Goal: Information Seeking & Learning: Check status

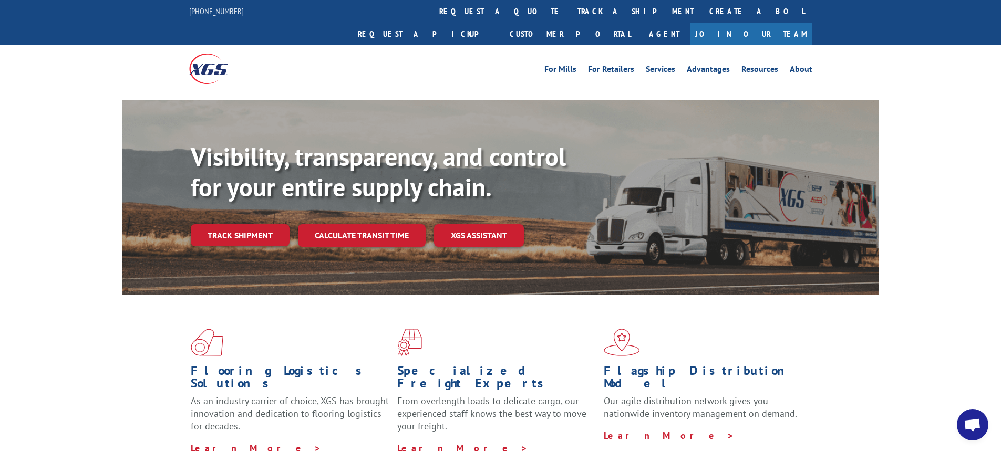
click at [243, 224] on link "Track shipment" at bounding box center [240, 235] width 99 height 22
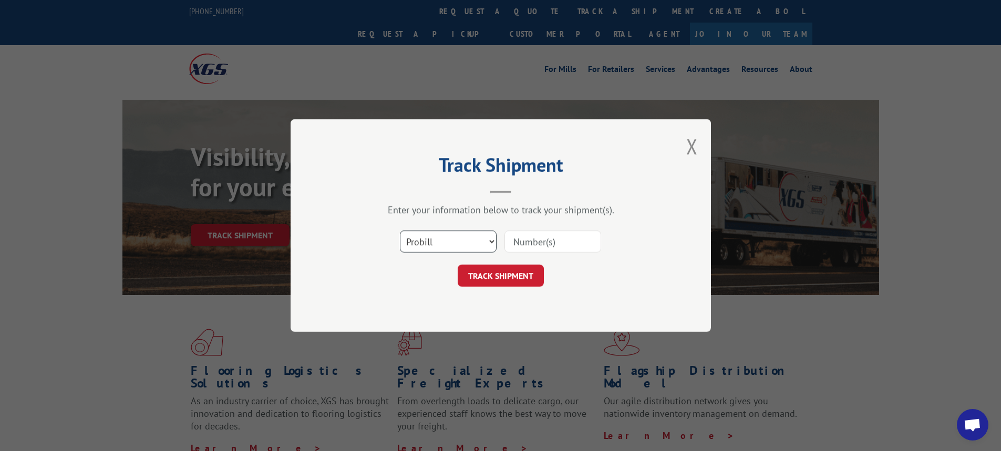
click at [491, 241] on select "Select category... Probill BOL PO" at bounding box center [448, 242] width 97 height 22
select select "bol"
click at [400, 231] on select "Select category... Probill BOL PO" at bounding box center [448, 242] width 97 height 22
click at [520, 244] on input at bounding box center [552, 242] width 97 height 22
type input "7060218"
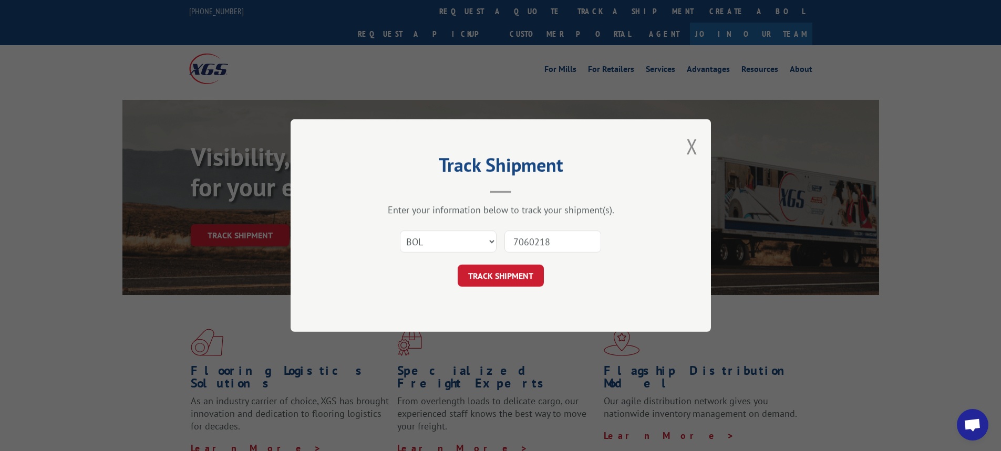
click button "TRACK SHIPMENT" at bounding box center [501, 276] width 86 height 22
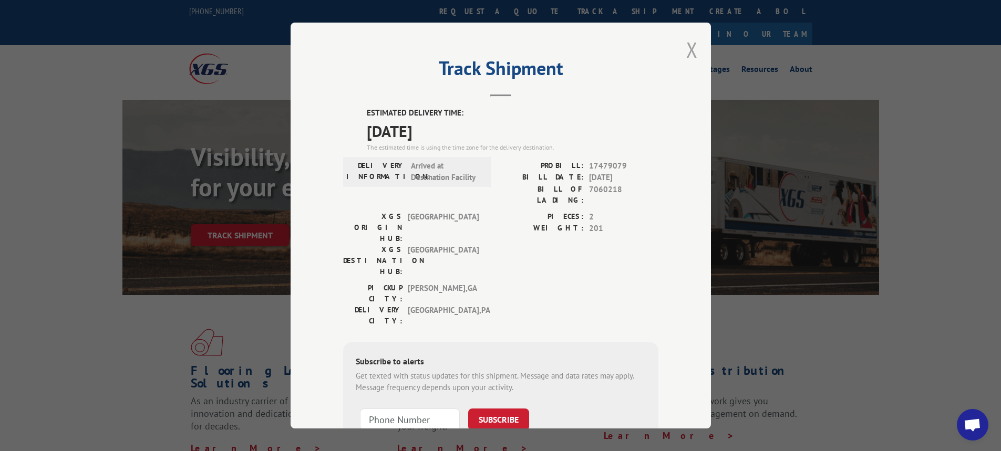
click at [689, 49] on button "Close modal" at bounding box center [692, 50] width 12 height 28
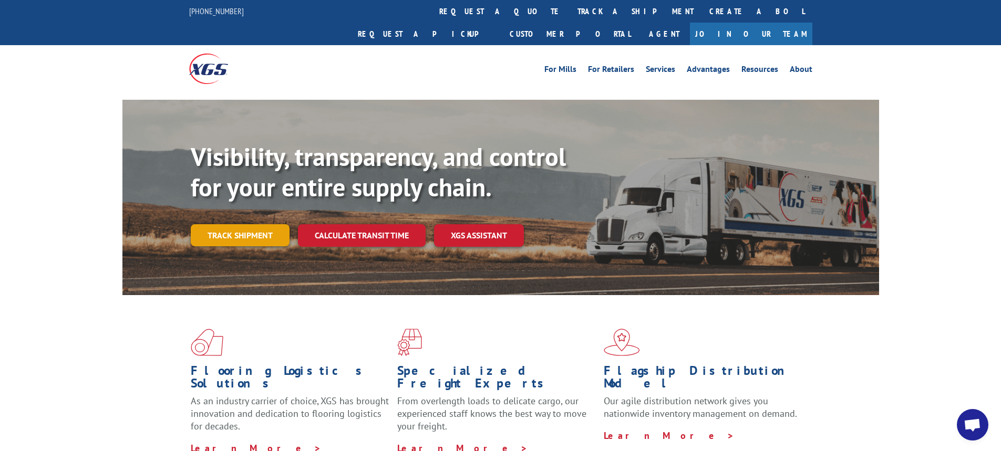
click at [261, 224] on link "Track shipment" at bounding box center [240, 235] width 99 height 22
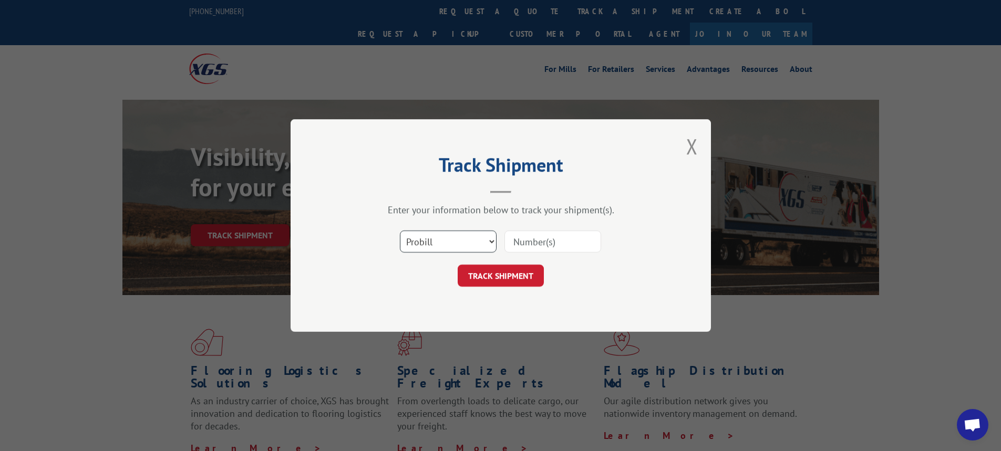
drag, startPoint x: 493, startPoint y: 240, endPoint x: 487, endPoint y: 252, distance: 13.6
click at [493, 240] on select "Select category... Probill BOL PO" at bounding box center [448, 242] width 97 height 22
select select "bol"
click at [400, 231] on select "Select category... Probill BOL PO" at bounding box center [448, 242] width 97 height 22
click at [531, 247] on input at bounding box center [552, 242] width 97 height 22
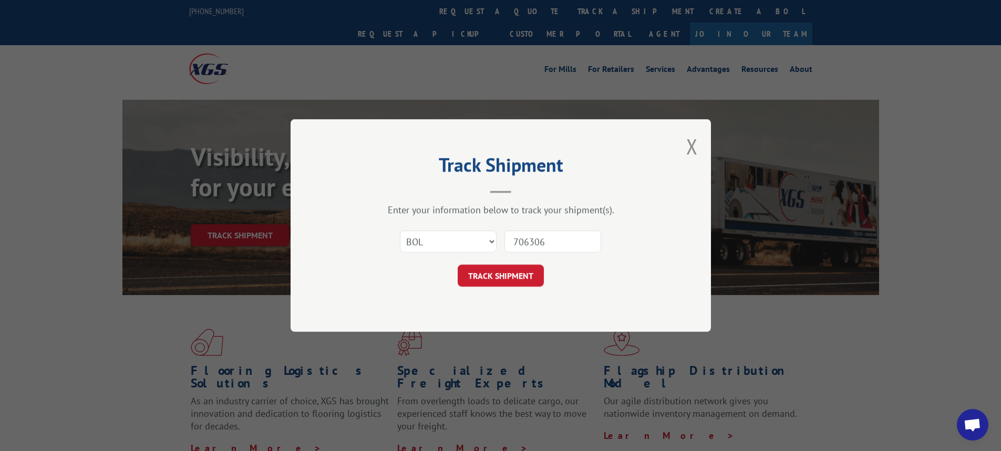
type input "7063068"
click button "TRACK SHIPMENT" at bounding box center [501, 276] width 86 height 22
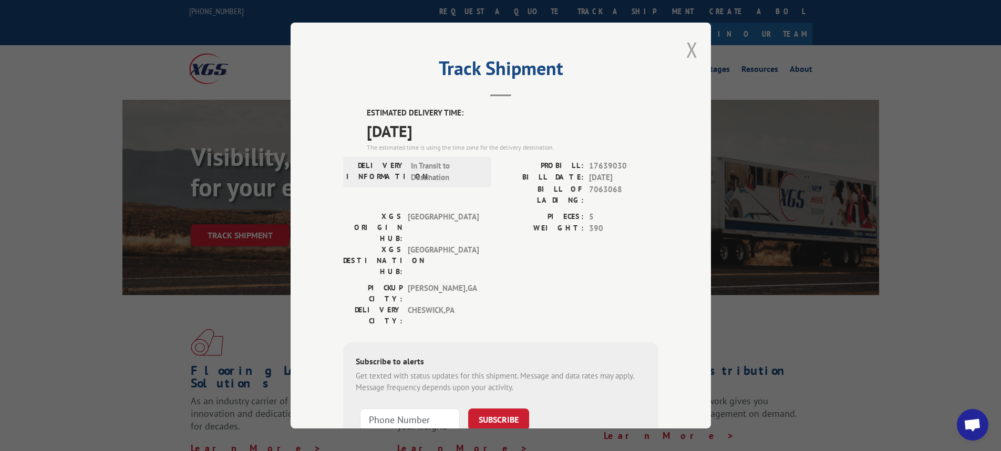
click at [686, 49] on button "Close modal" at bounding box center [692, 50] width 12 height 28
